Goal: Find specific page/section: Find specific page/section

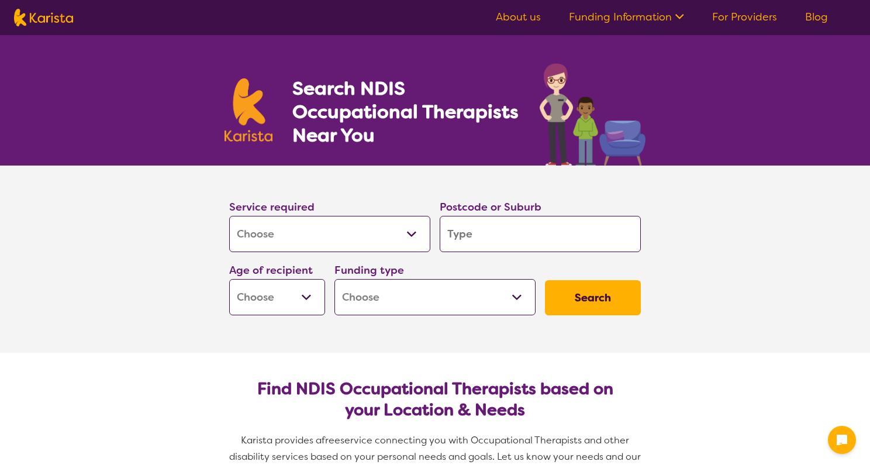
select select "[MEDICAL_DATA]"
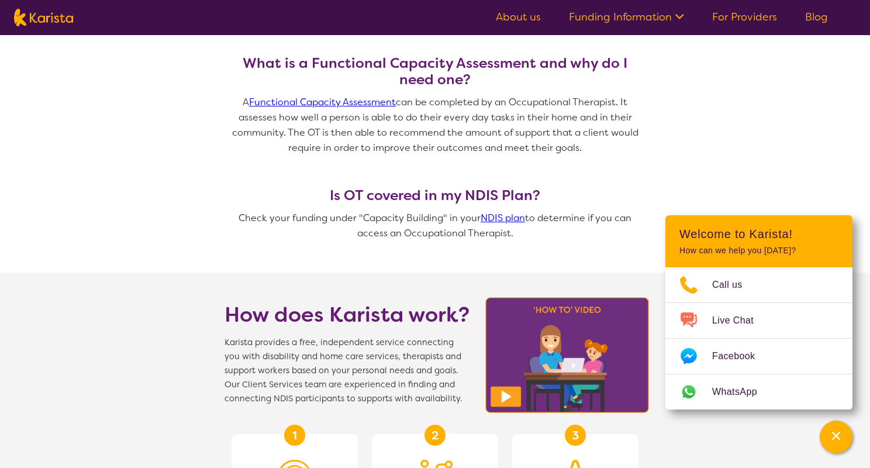
scroll to position [887, 0]
click at [286, 101] on link "Functional Capacity Assessment" at bounding box center [322, 101] width 147 height 12
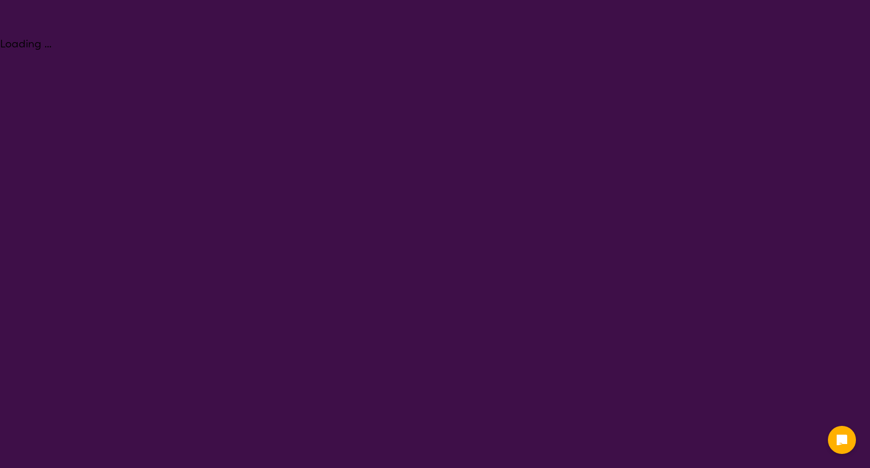
select select "Assessment ([MEDICAL_DATA] or [MEDICAL_DATA])"
select select "NDIS"
select select "Assessment ([MEDICAL_DATA] or [MEDICAL_DATA])"
select select "NDIS"
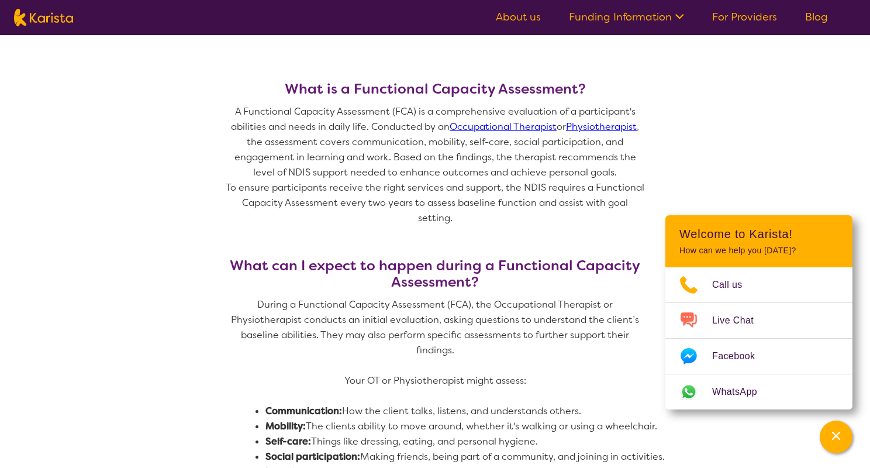
scroll to position [379, 0]
